Goal: Task Accomplishment & Management: Manage account settings

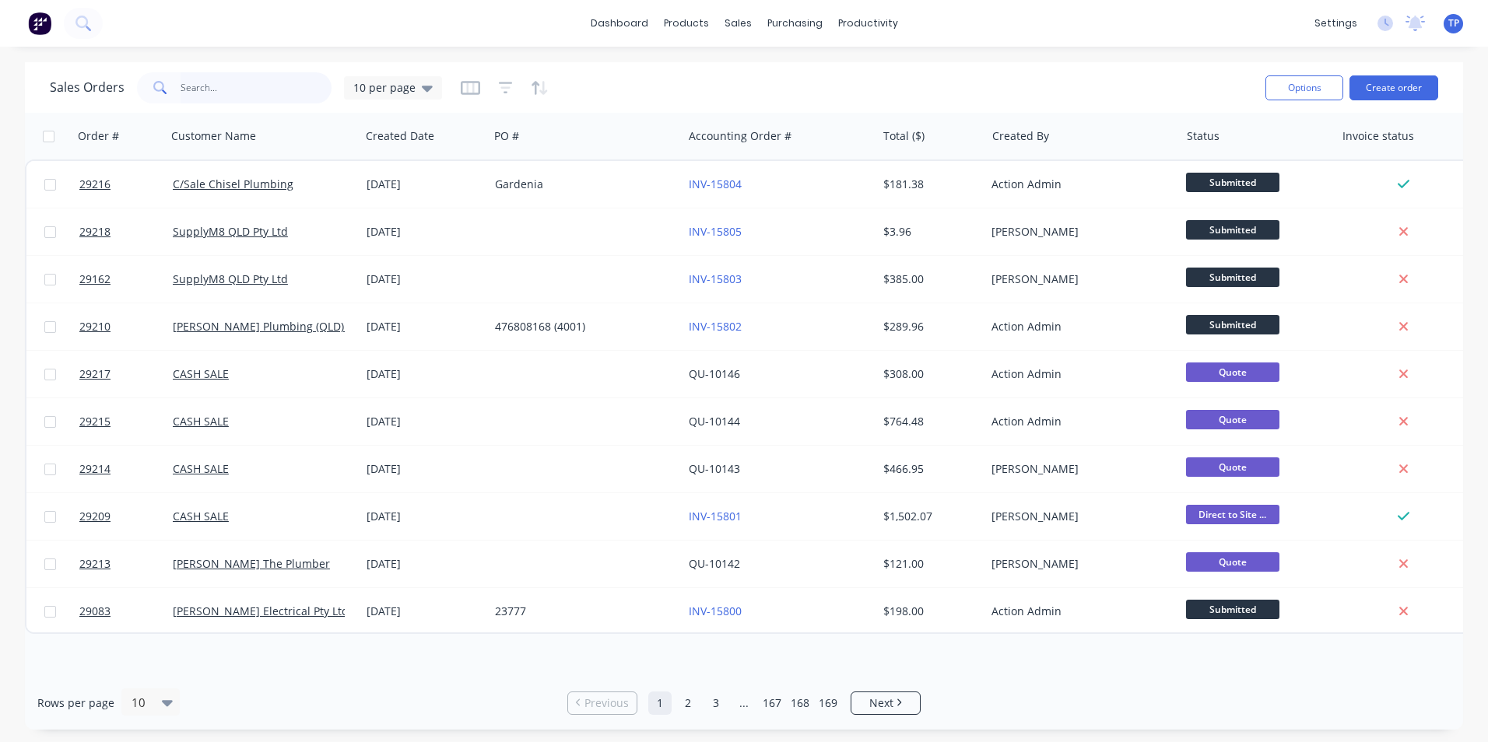
click at [252, 87] on input "text" at bounding box center [257, 87] width 152 height 31
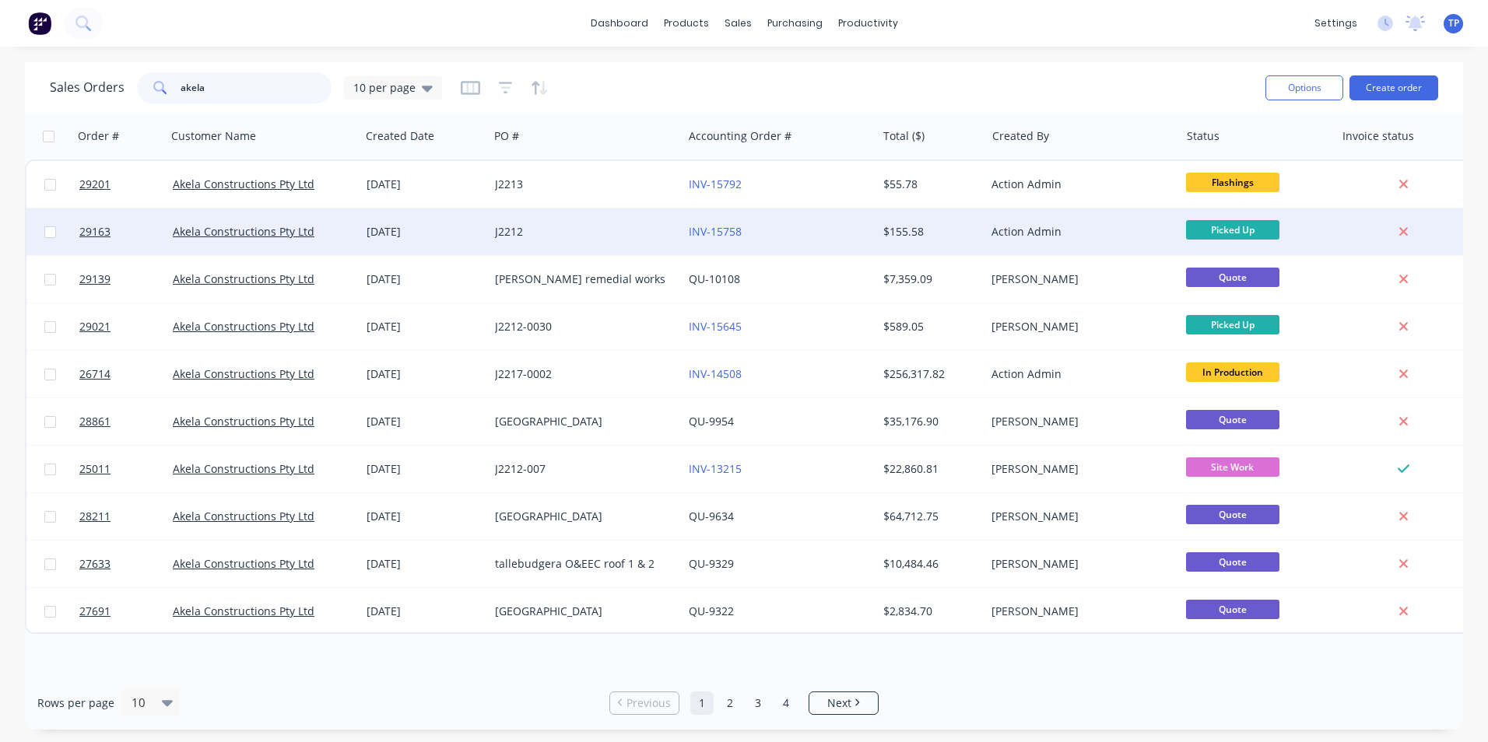
type input "akela"
click at [619, 230] on div "J2212" at bounding box center [581, 232] width 173 height 16
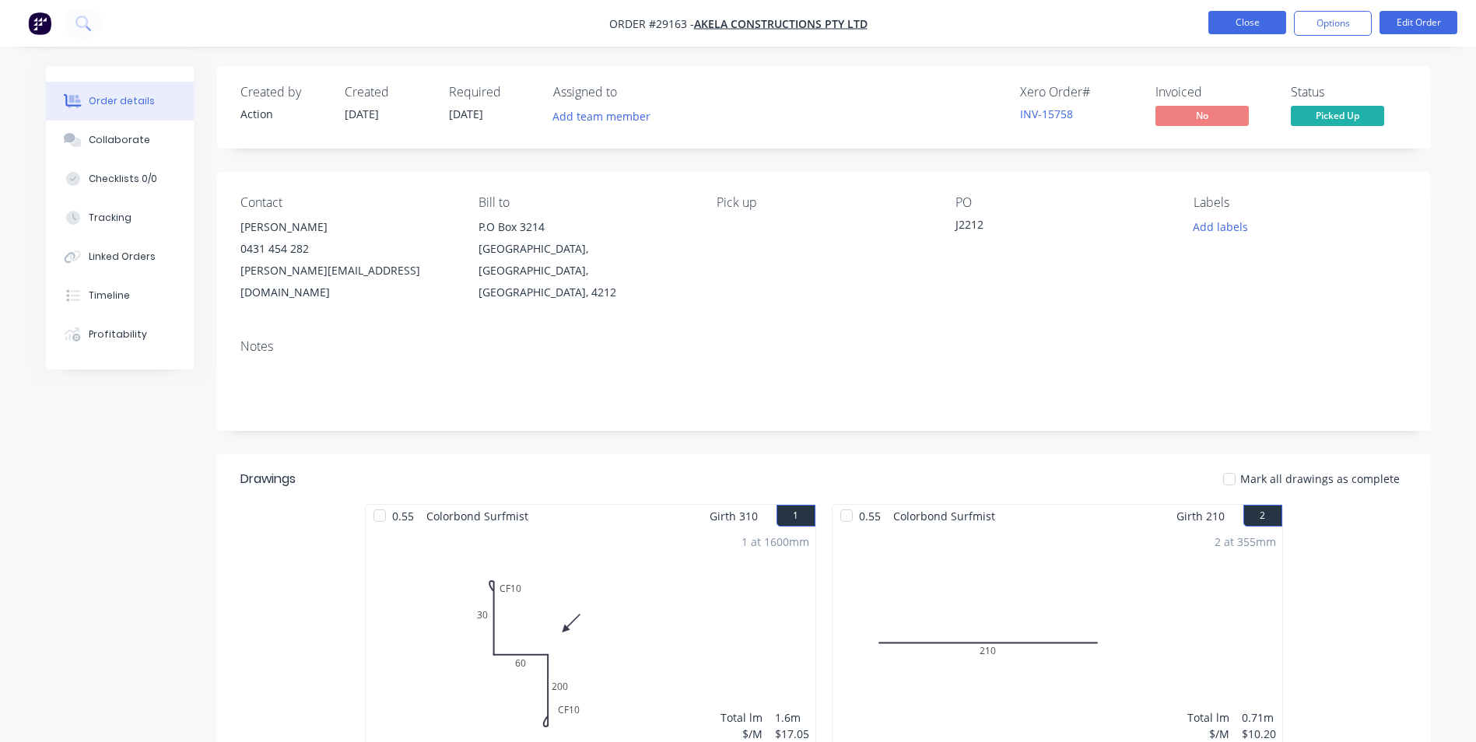
click at [716, 26] on button "Close" at bounding box center [1248, 22] width 78 height 23
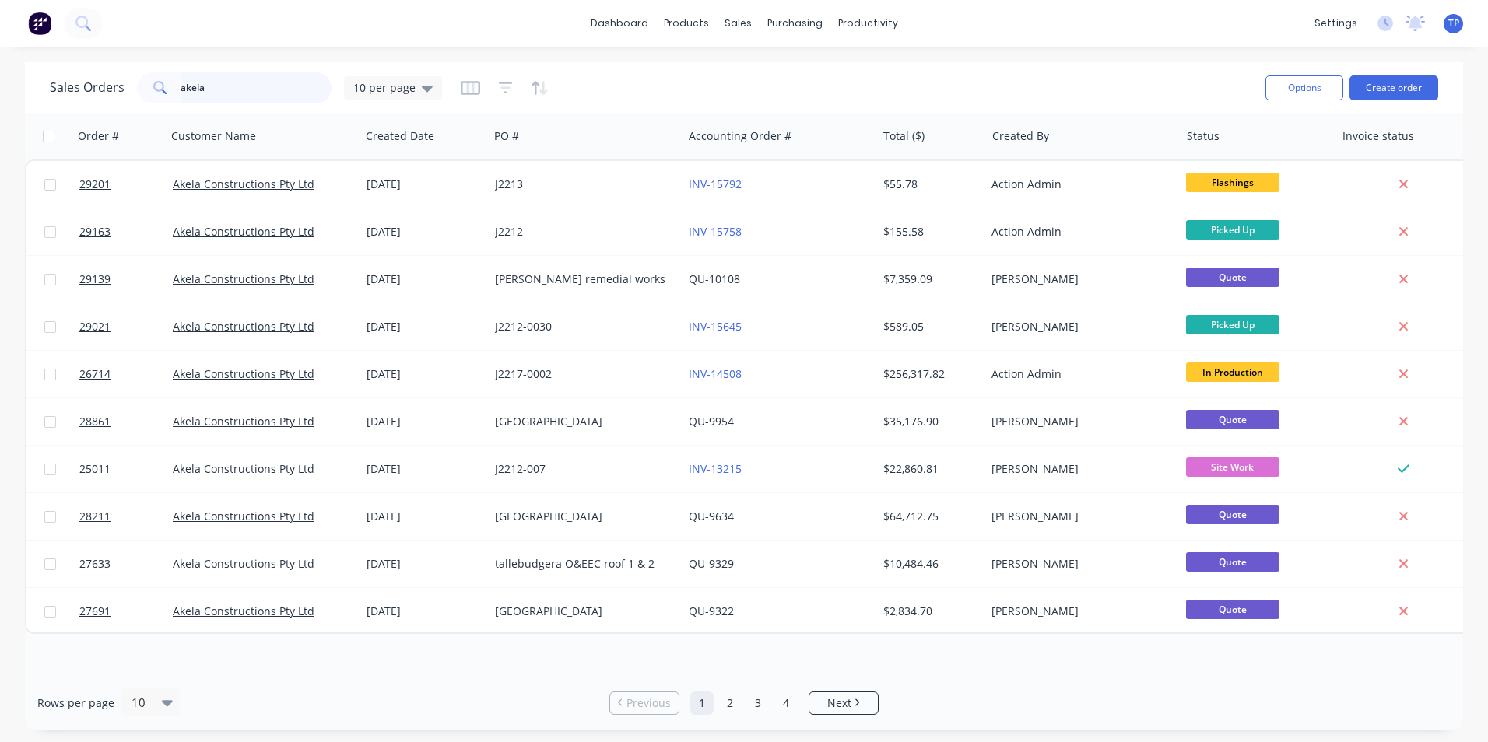
click at [261, 87] on input "akela" at bounding box center [257, 87] width 152 height 31
type input "a"
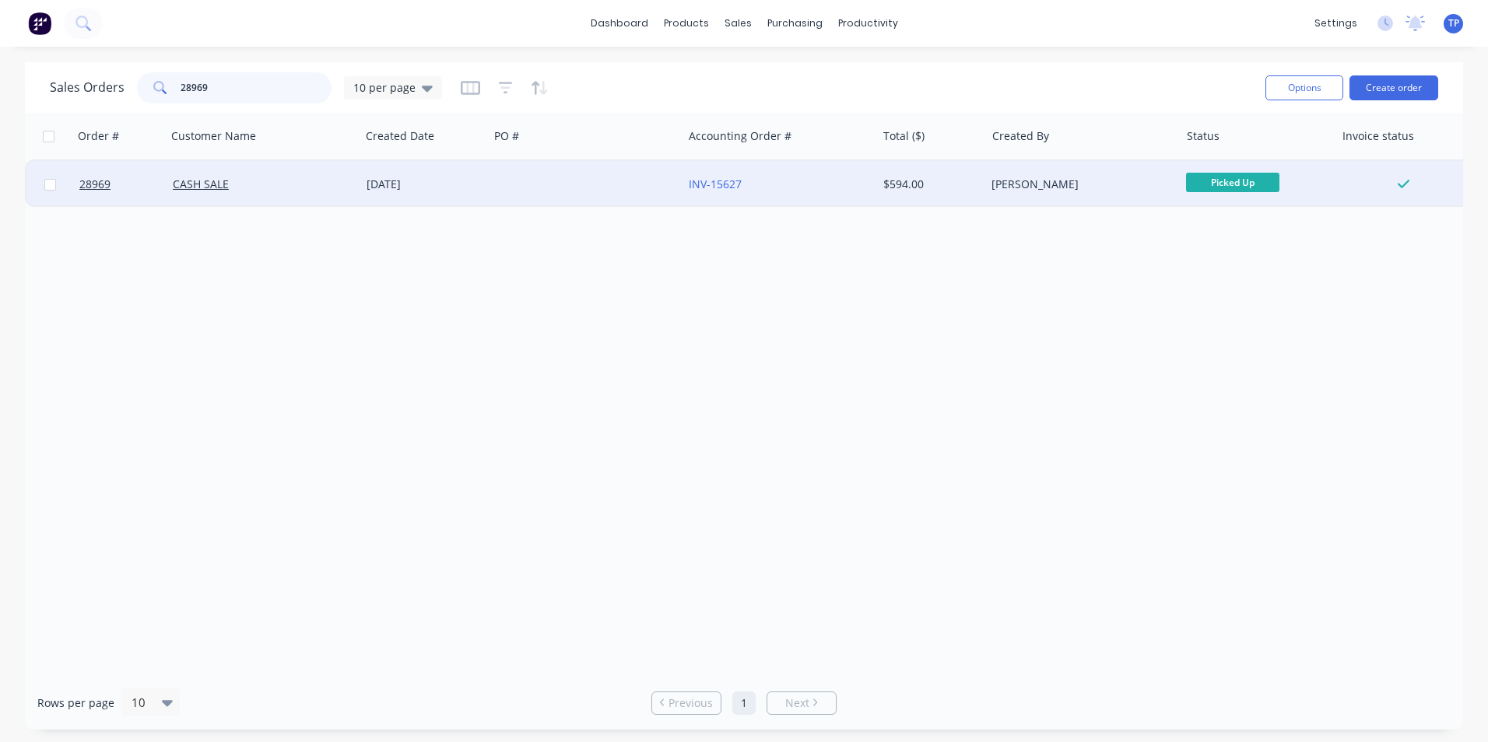
type input "28969"
click at [643, 187] on div at bounding box center [586, 184] width 194 height 47
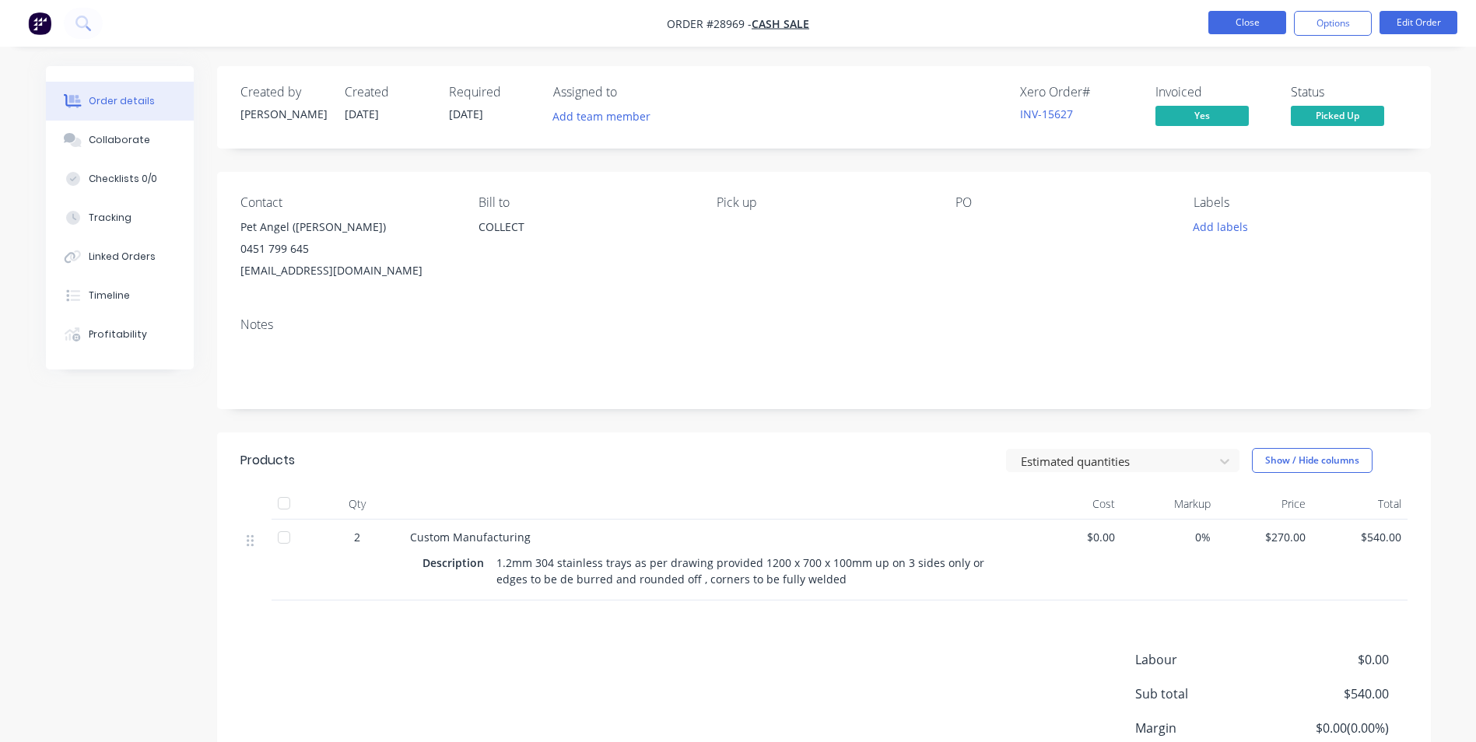
click at [716, 16] on button "Close" at bounding box center [1248, 22] width 78 height 23
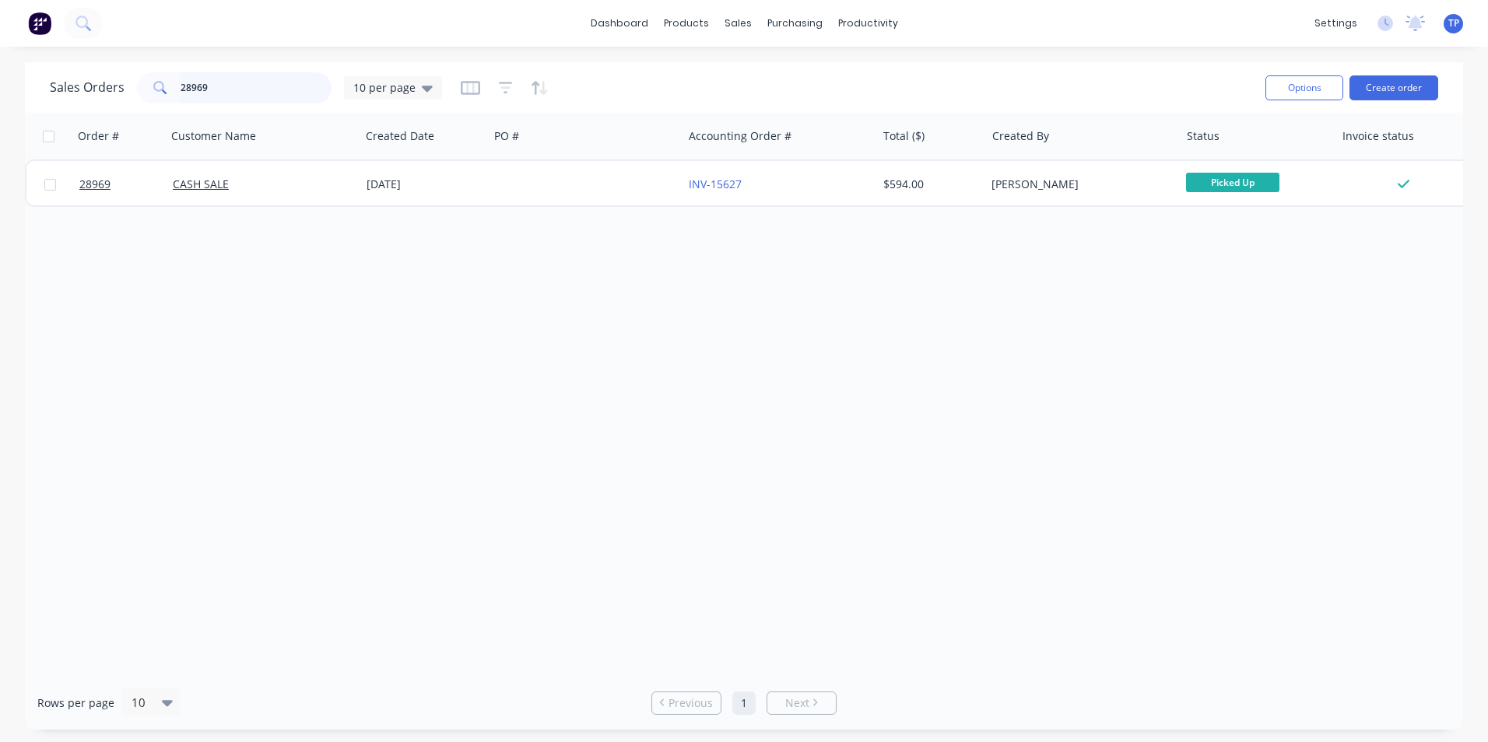
click at [223, 84] on input "28969" at bounding box center [257, 87] width 152 height 31
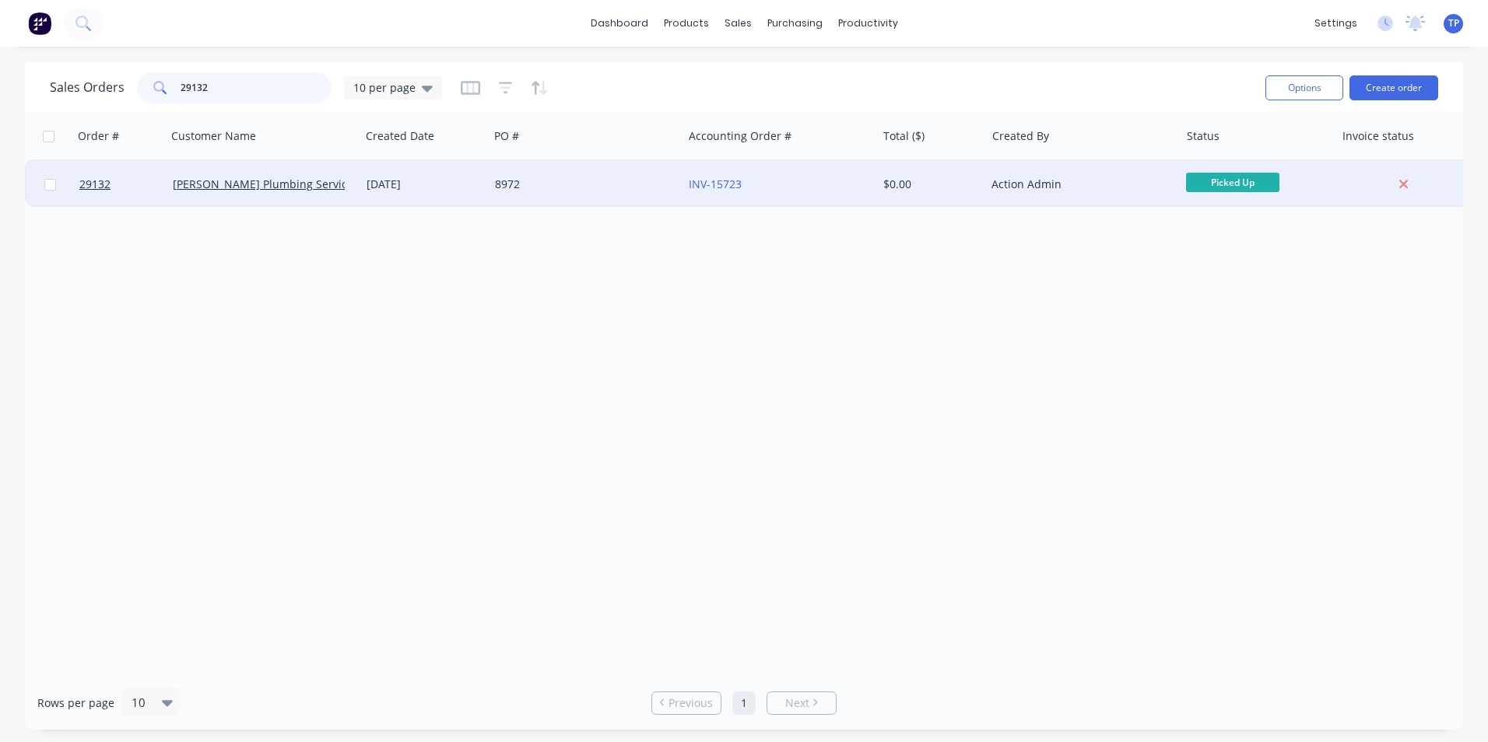
type input "29132"
click at [556, 180] on div "8972" at bounding box center [581, 185] width 173 height 16
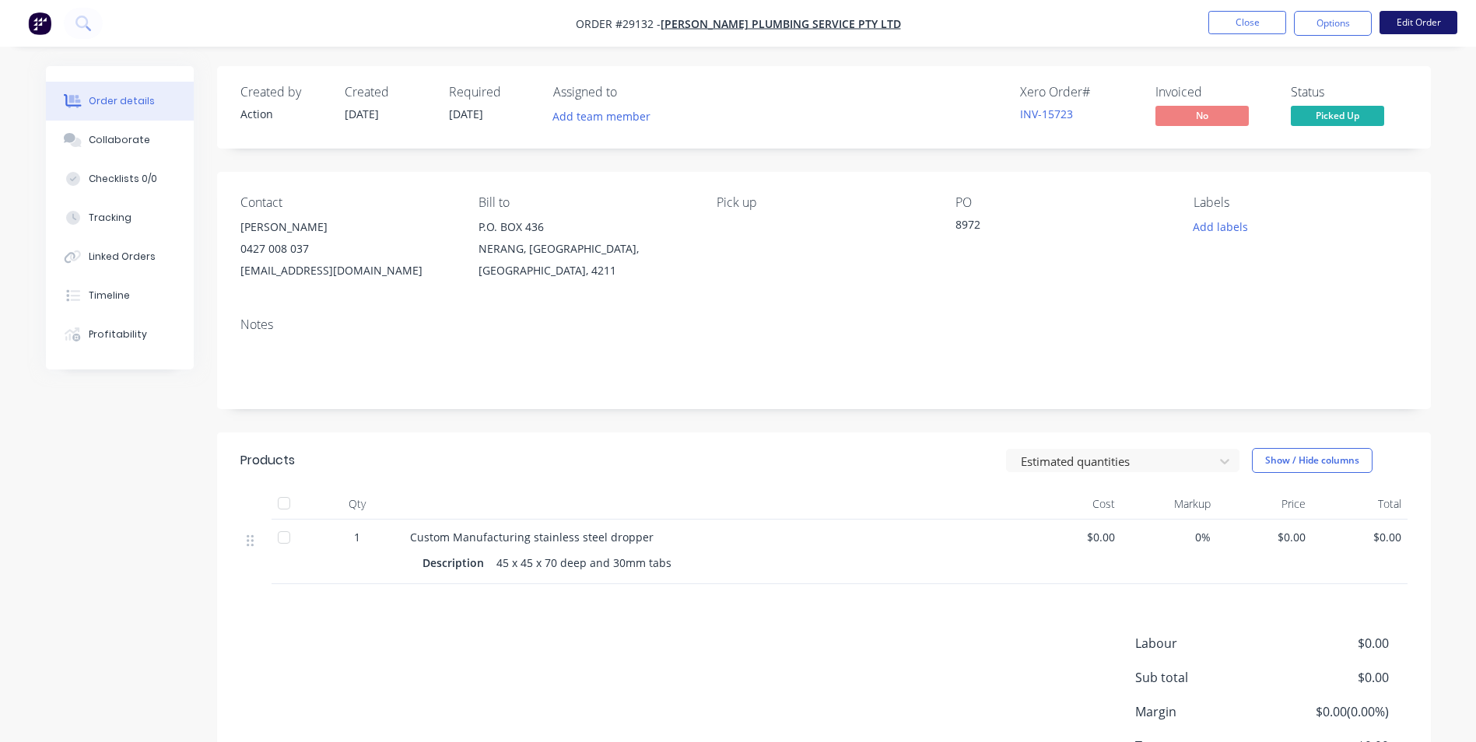
click at [716, 23] on button "Edit Order" at bounding box center [1419, 22] width 78 height 23
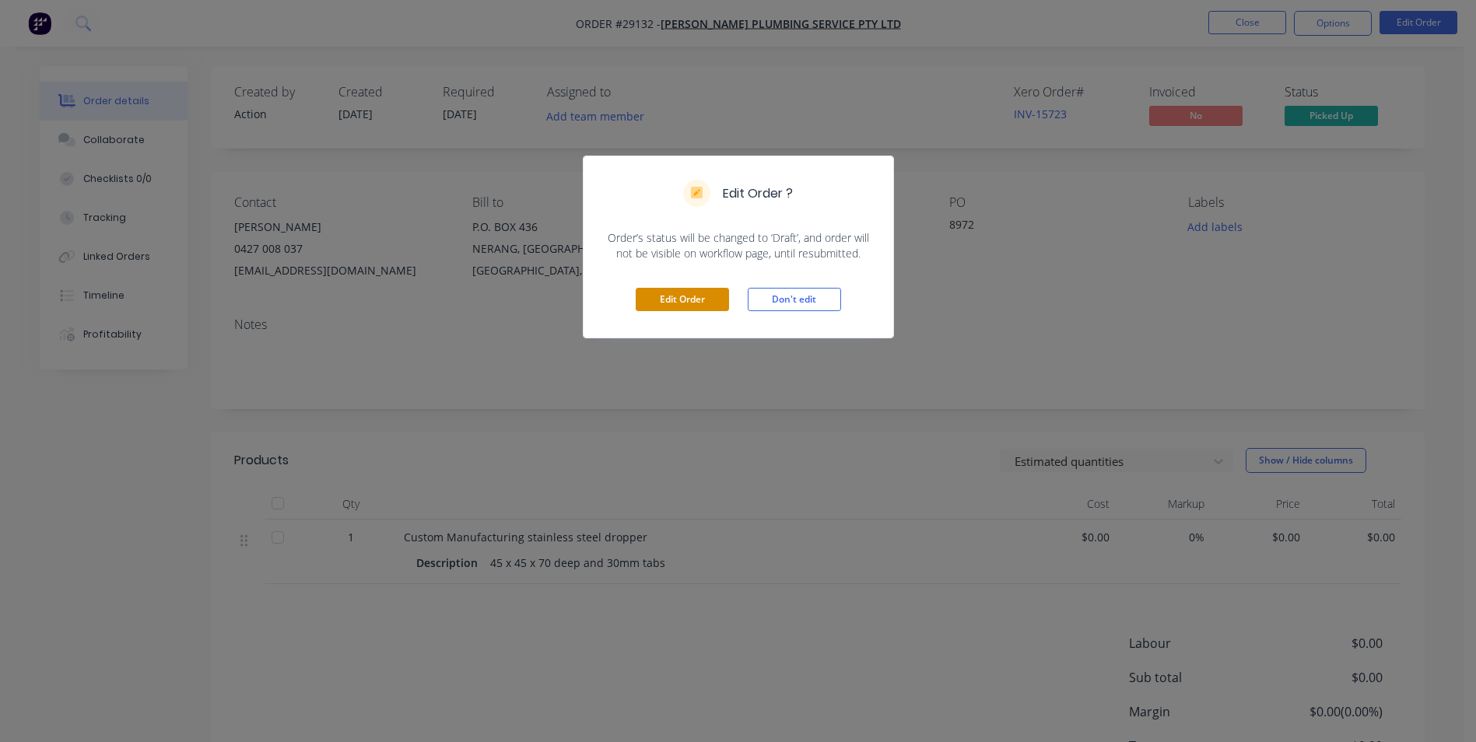
click at [702, 291] on button "Edit Order" at bounding box center [682, 299] width 93 height 23
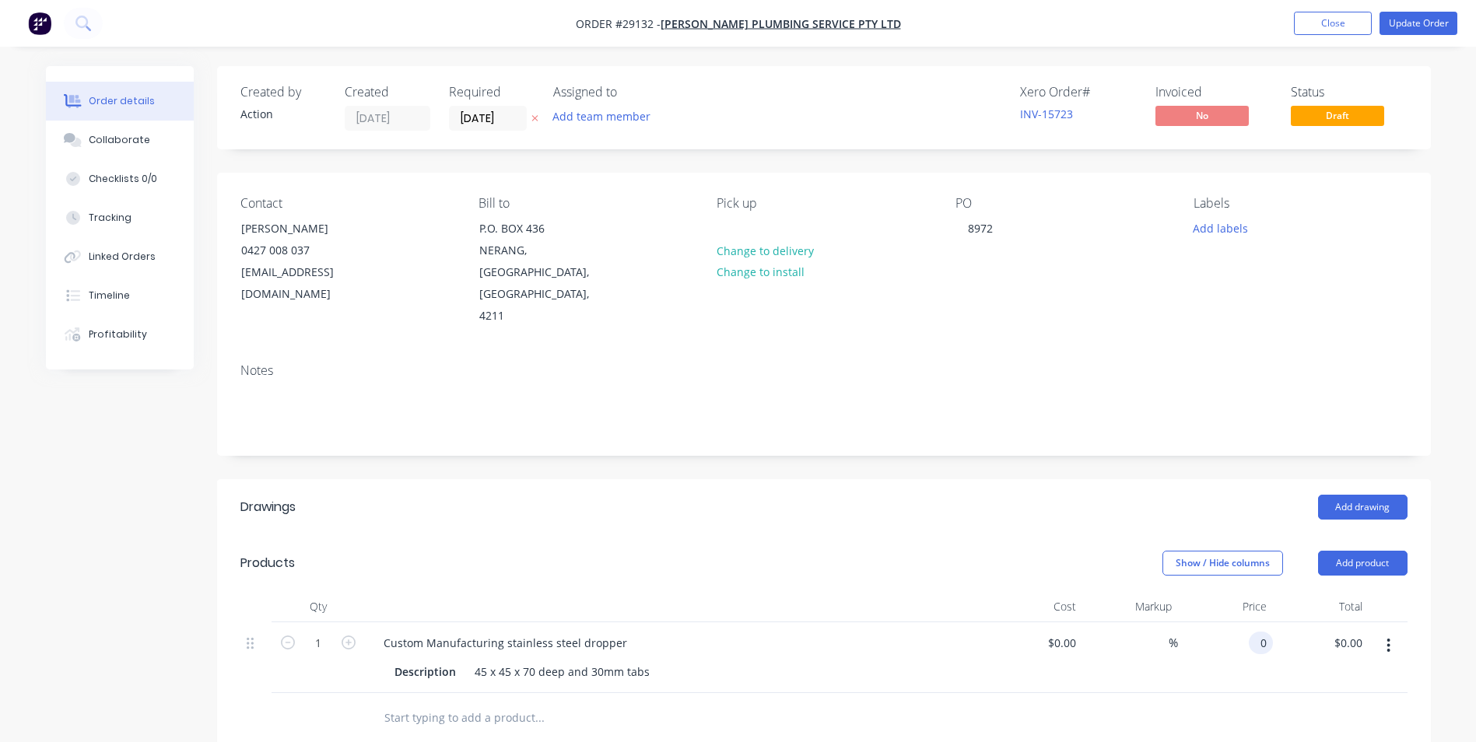
click at [716, 632] on input "0" at bounding box center [1264, 643] width 18 height 23
type input "$40.00"
click at [716, 693] on div at bounding box center [823, 718] width 1167 height 51
drag, startPoint x: 1410, startPoint y: 23, endPoint x: 1405, endPoint y: 30, distance: 8.9
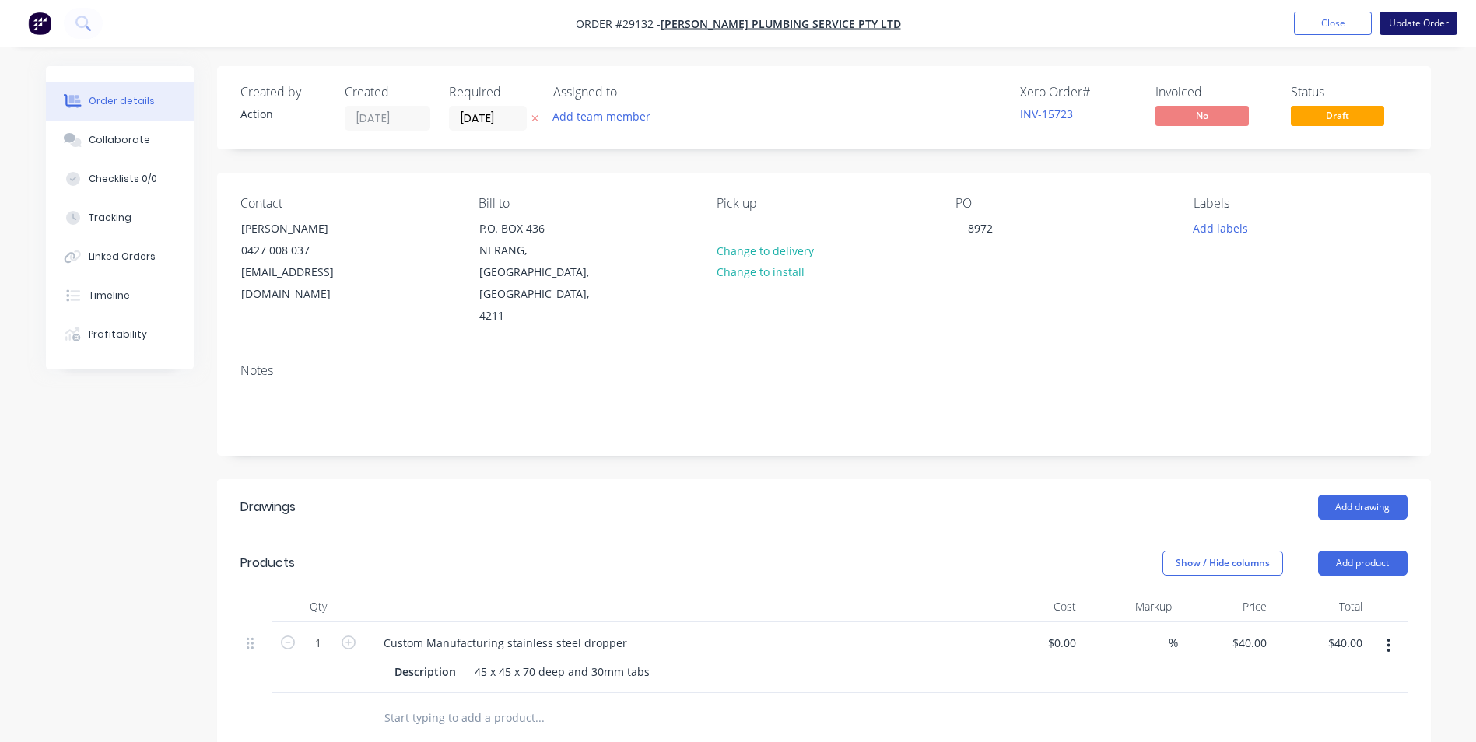
click at [716, 23] on button "Update Order" at bounding box center [1419, 23] width 78 height 23
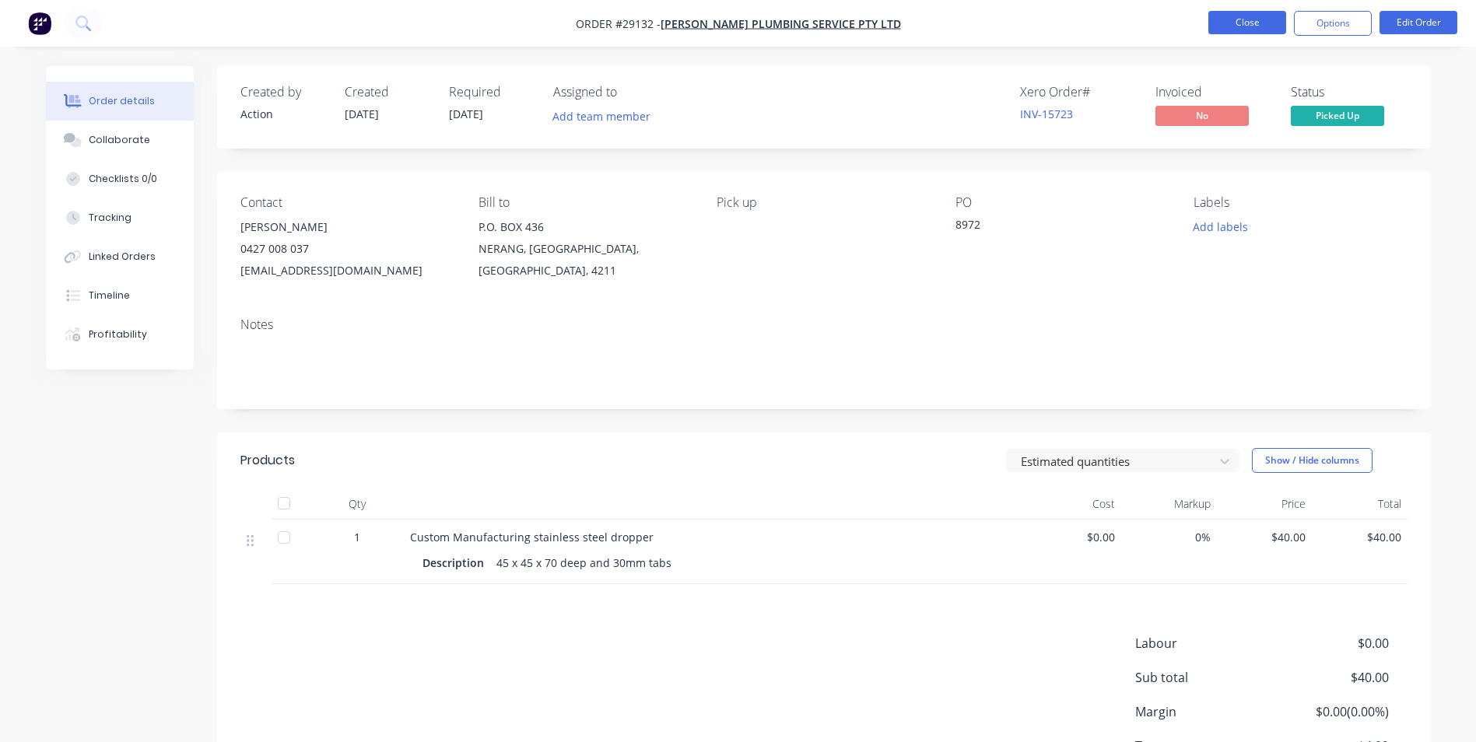
click at [716, 24] on button "Close" at bounding box center [1248, 22] width 78 height 23
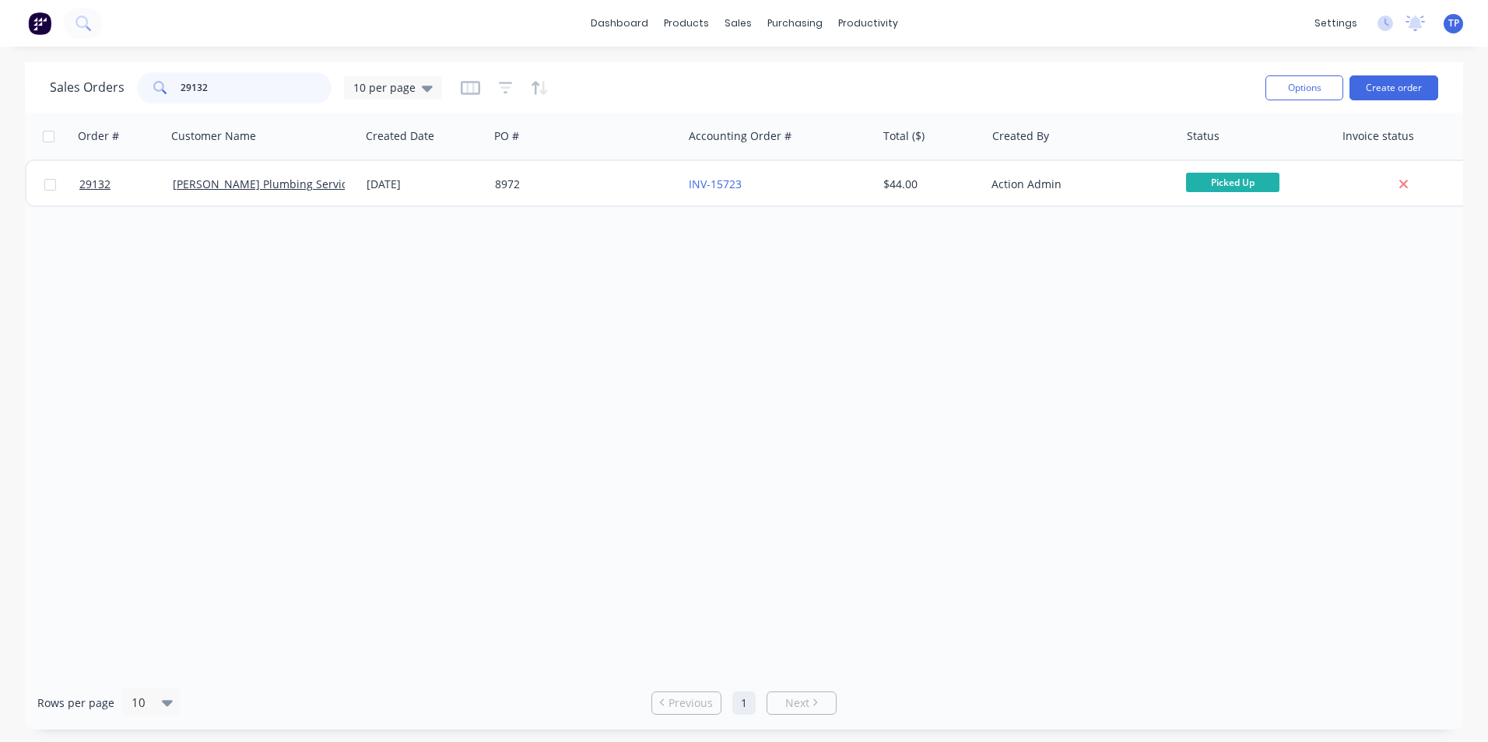
click at [211, 89] on input "29132" at bounding box center [257, 87] width 152 height 31
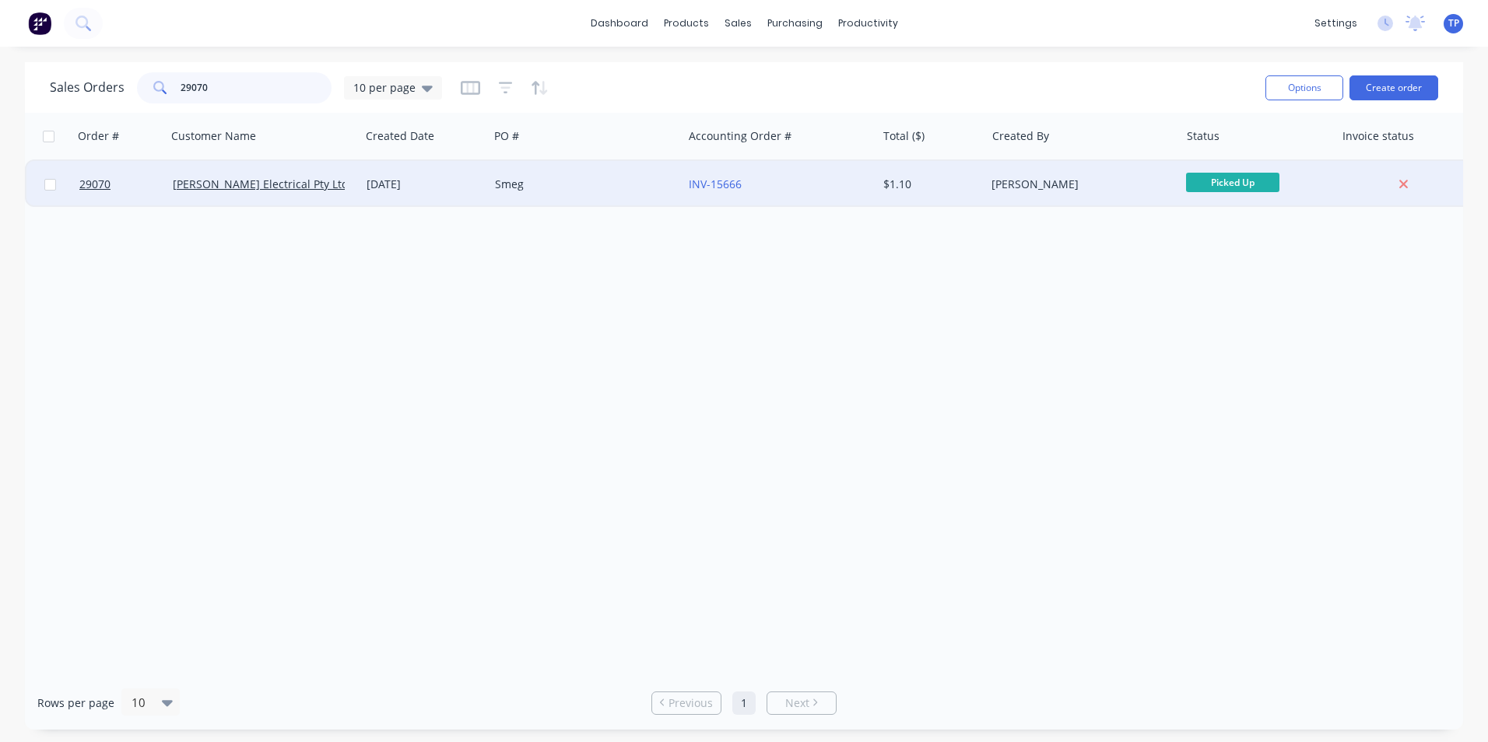
type input "29070"
click at [634, 186] on div "Smeg" at bounding box center [581, 185] width 173 height 16
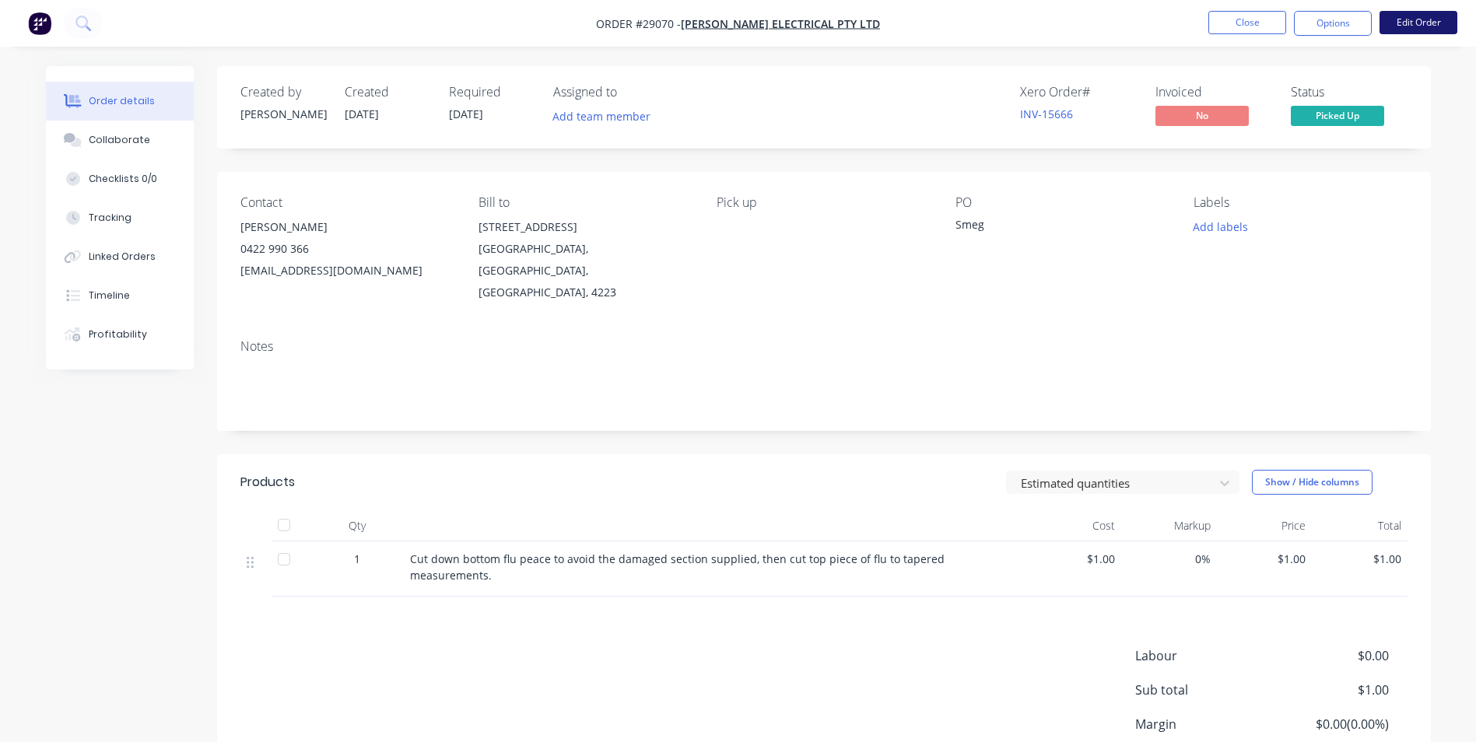
click at [716, 20] on button "Edit Order" at bounding box center [1419, 22] width 78 height 23
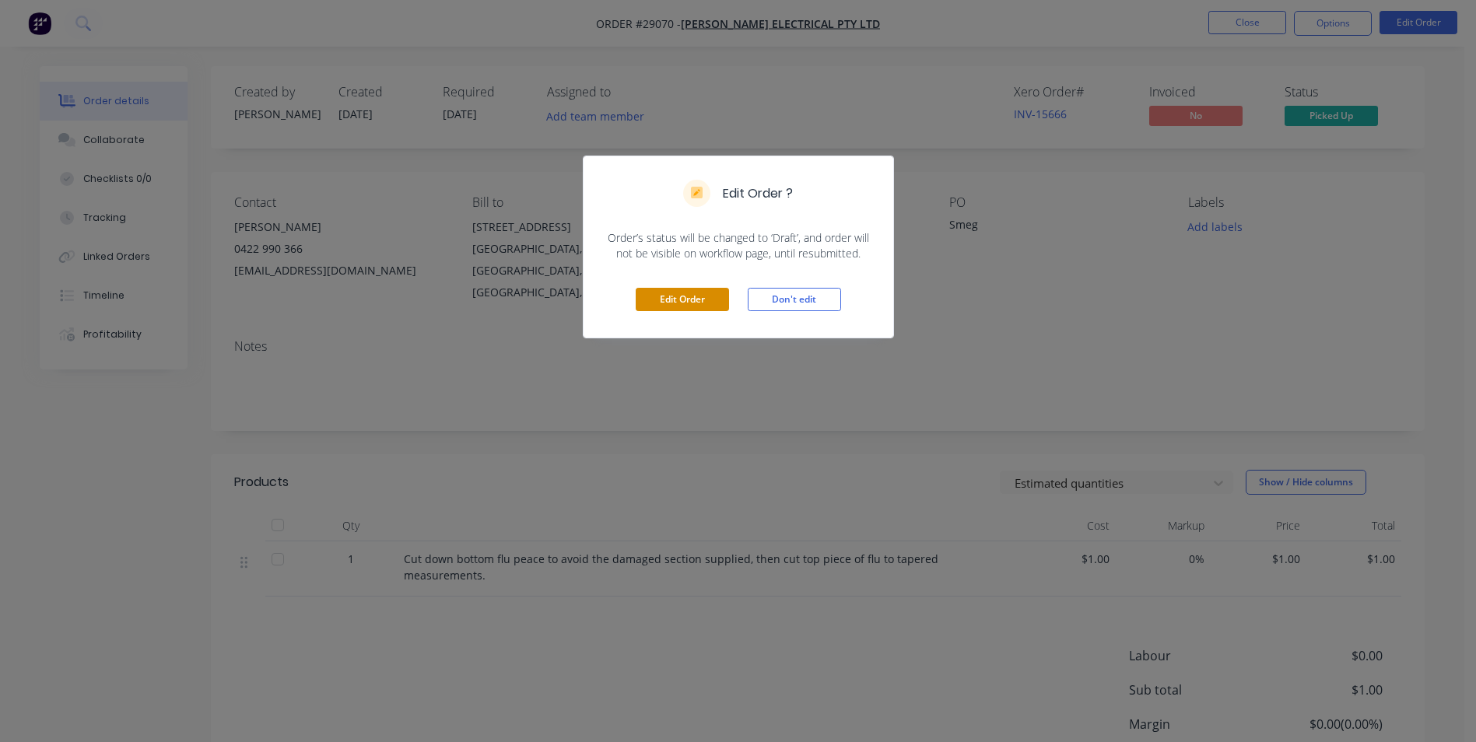
click at [676, 302] on button "Edit Order" at bounding box center [682, 299] width 93 height 23
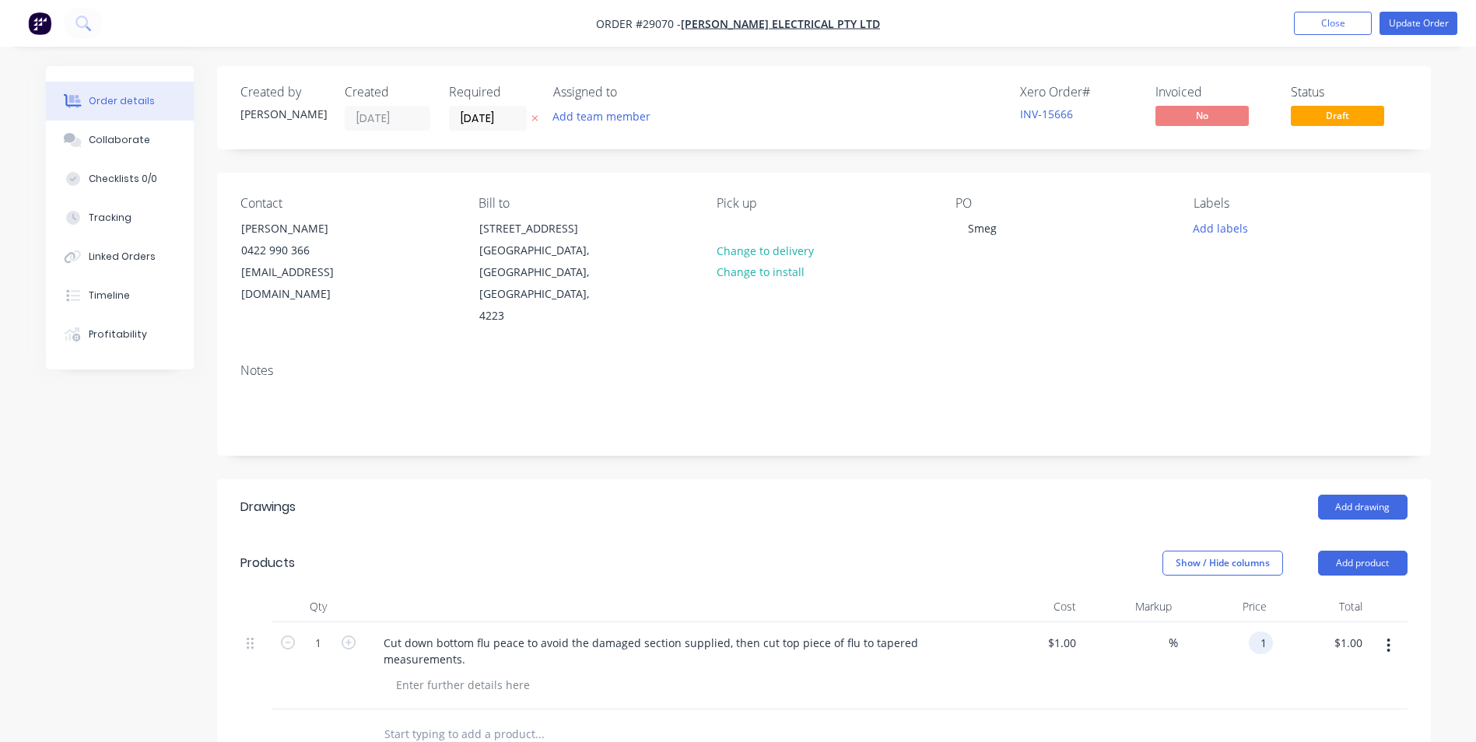
click at [716, 640] on div "1 1" at bounding box center [1261, 643] width 24 height 23
type input "110"
type input "10900"
type input "$110.00"
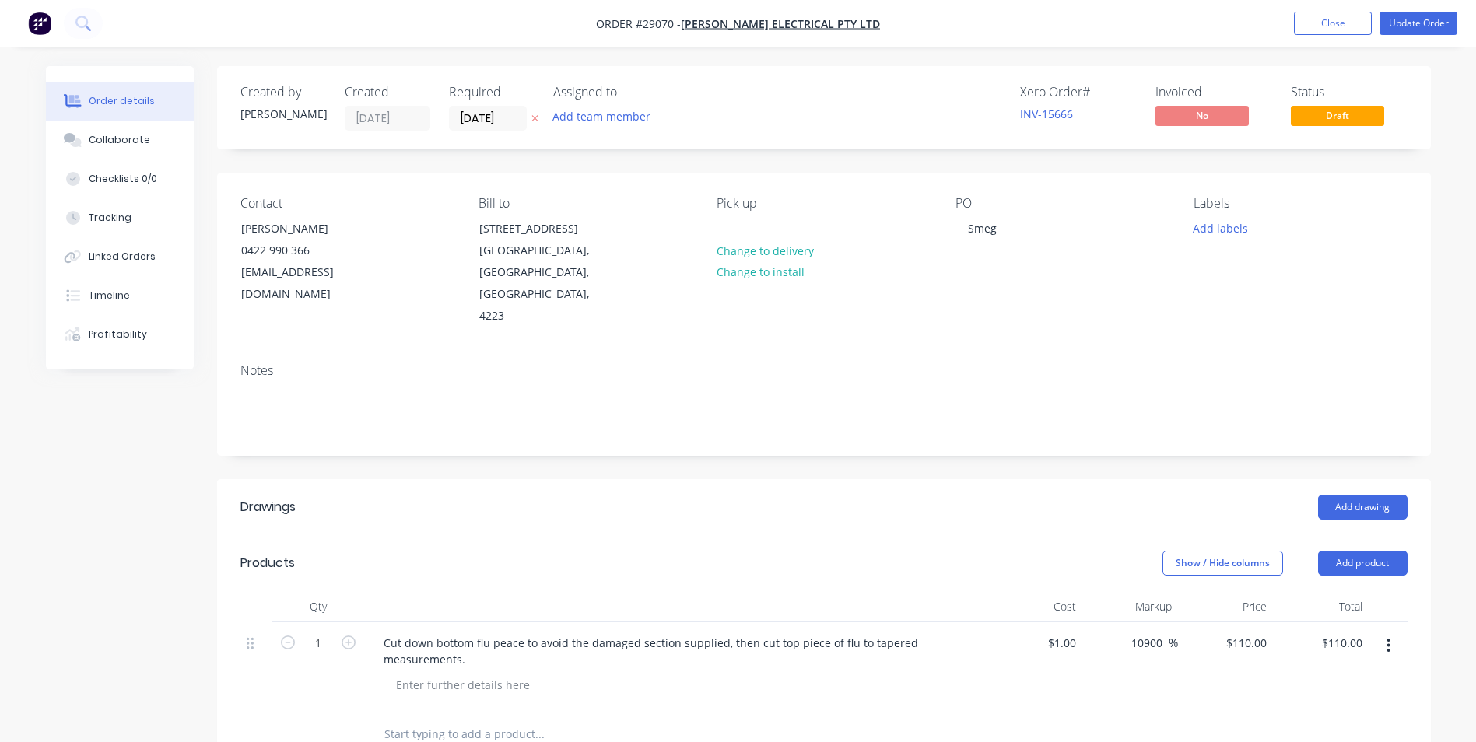
click at [716, 699] on div "$110.00 $110.00" at bounding box center [1321, 666] width 96 height 87
click at [716, 17] on button "Update Order" at bounding box center [1419, 23] width 78 height 23
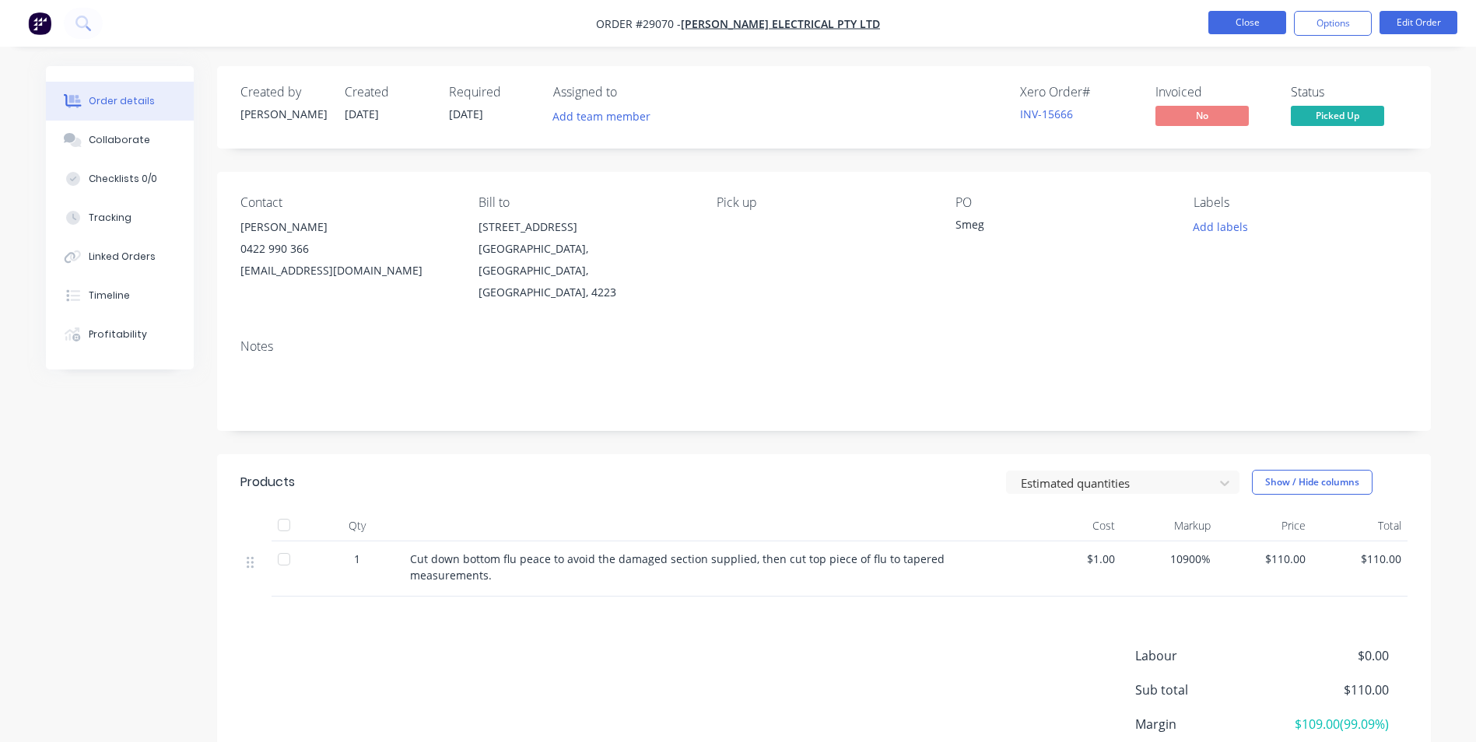
click at [716, 16] on button "Close" at bounding box center [1248, 22] width 78 height 23
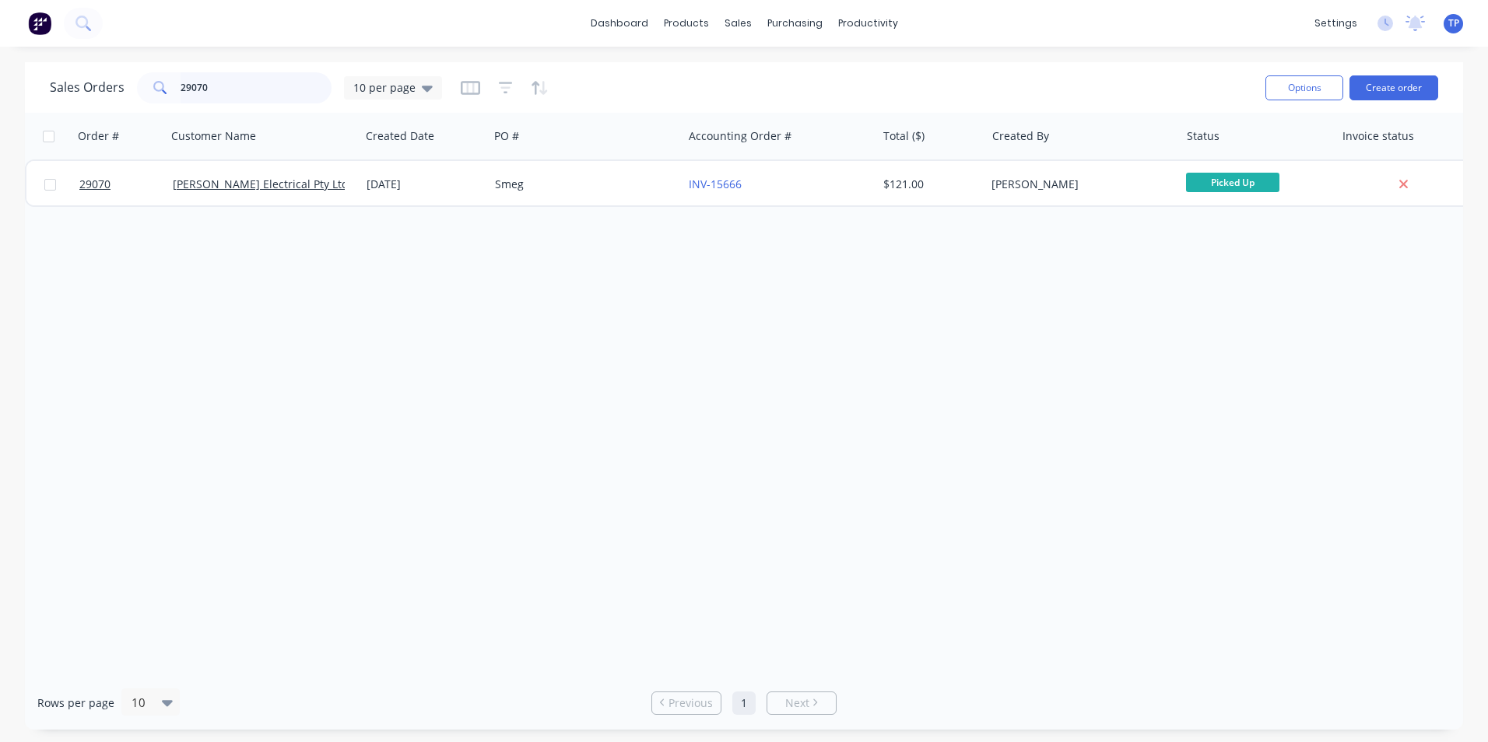
click at [254, 88] on input "29070" at bounding box center [257, 87] width 152 height 31
type input "2"
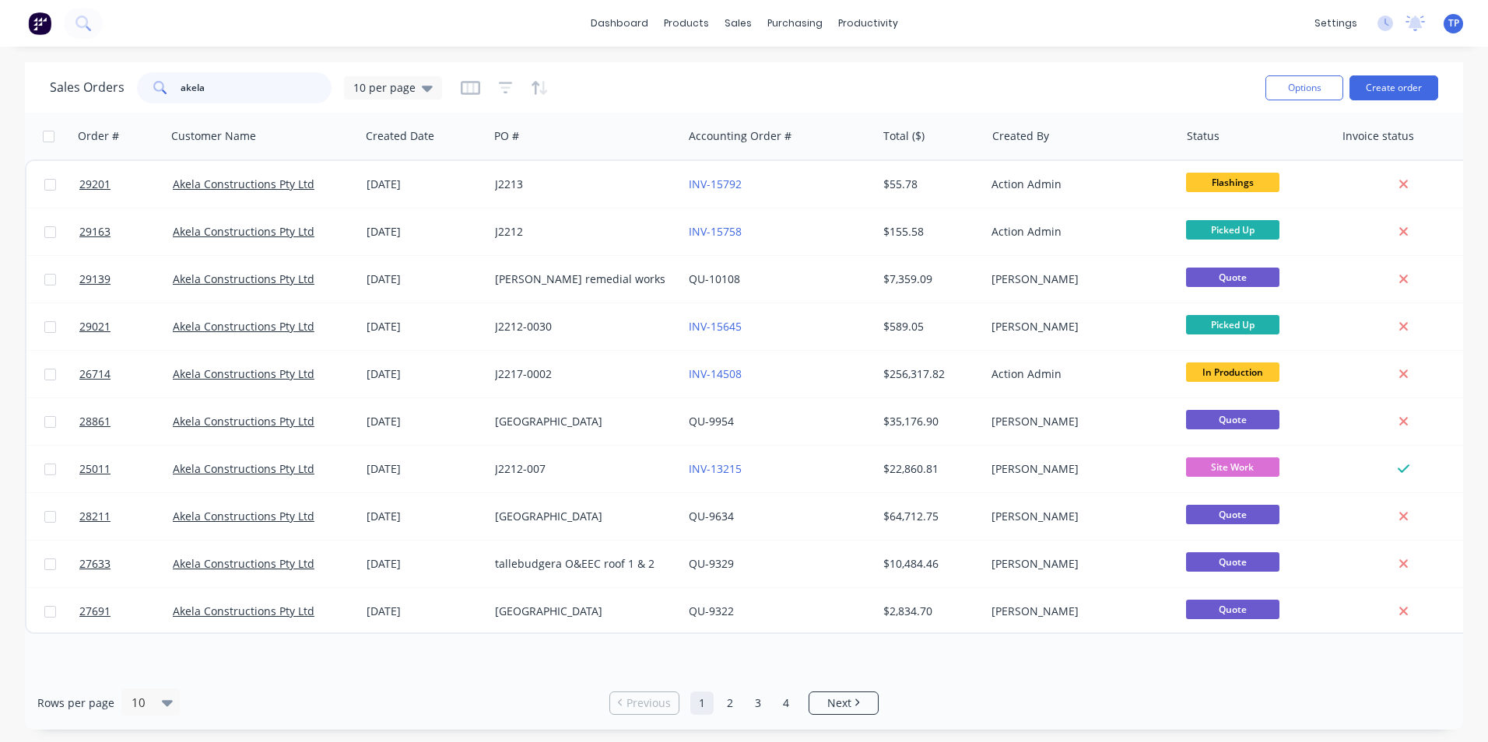
type input "akela"
